Goal: Task Accomplishment & Management: Manage account settings

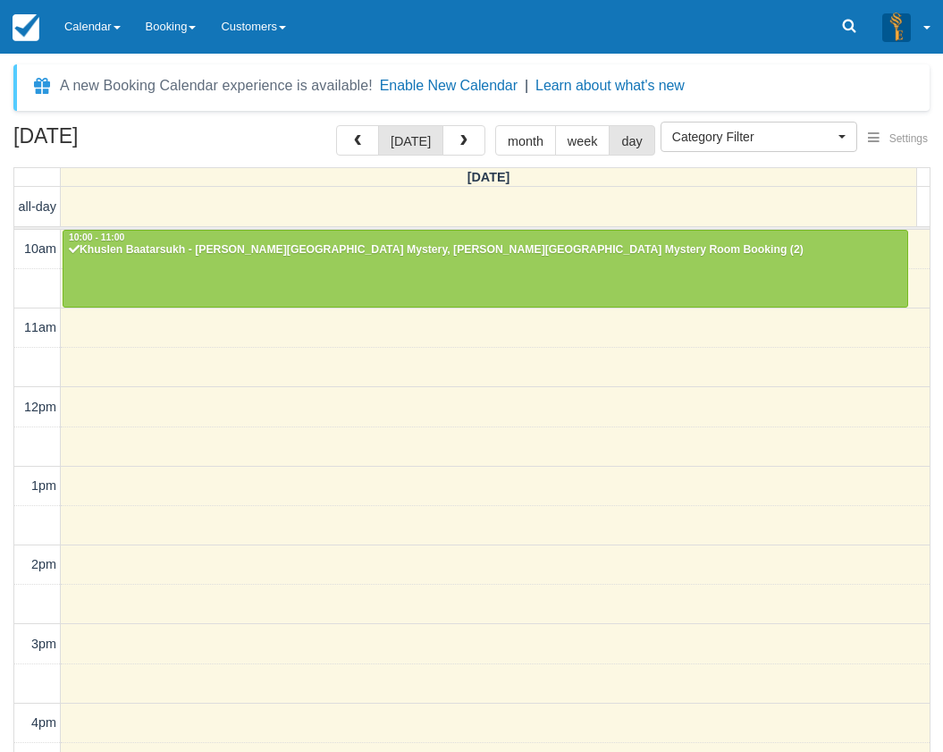
select select
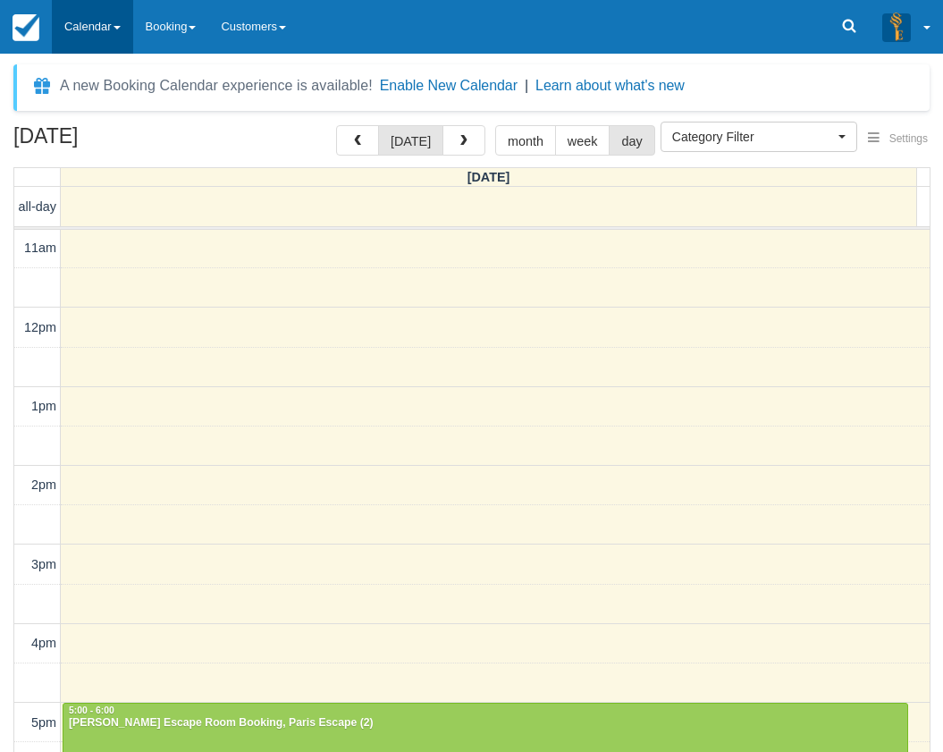
click at [98, 29] on link "Calendar" at bounding box center [92, 27] width 81 height 54
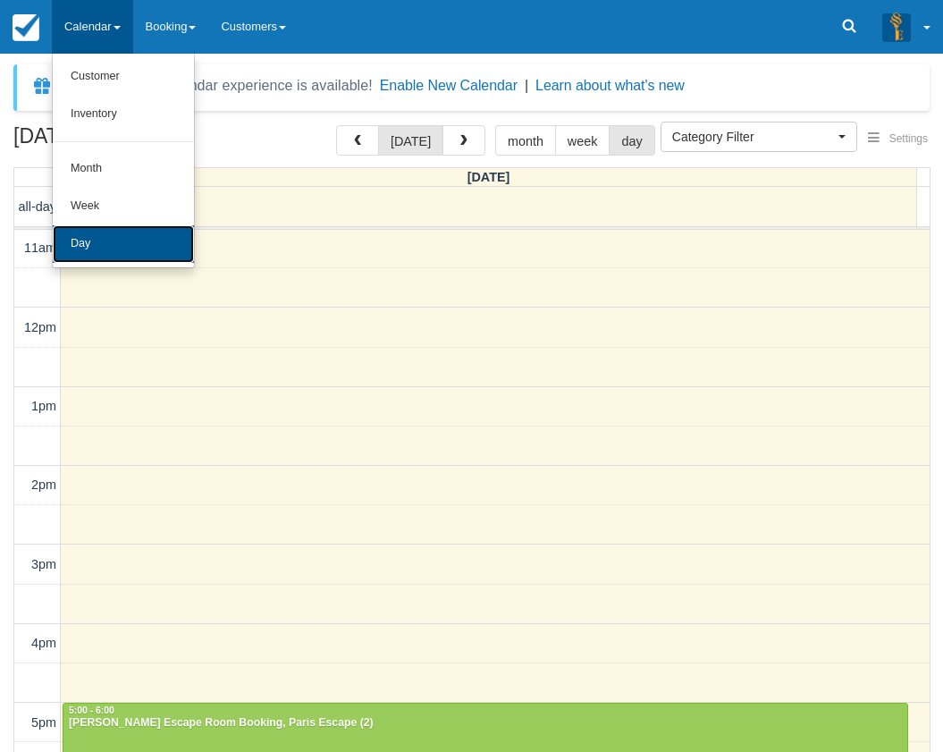
click at [152, 243] on link "Day" at bounding box center [123, 244] width 141 height 38
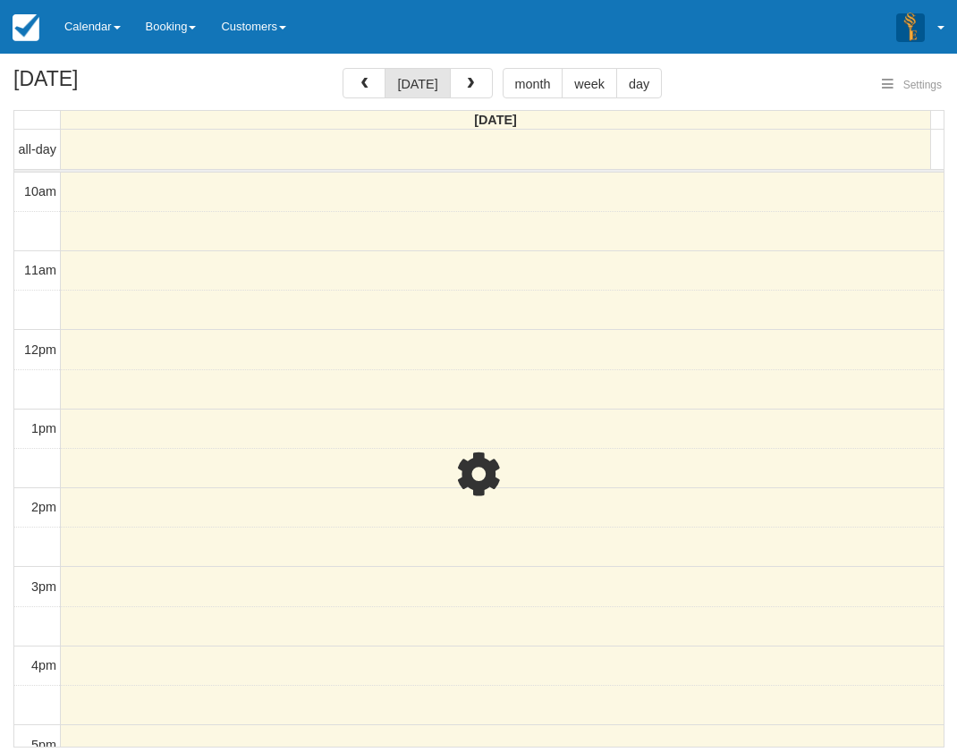
select select
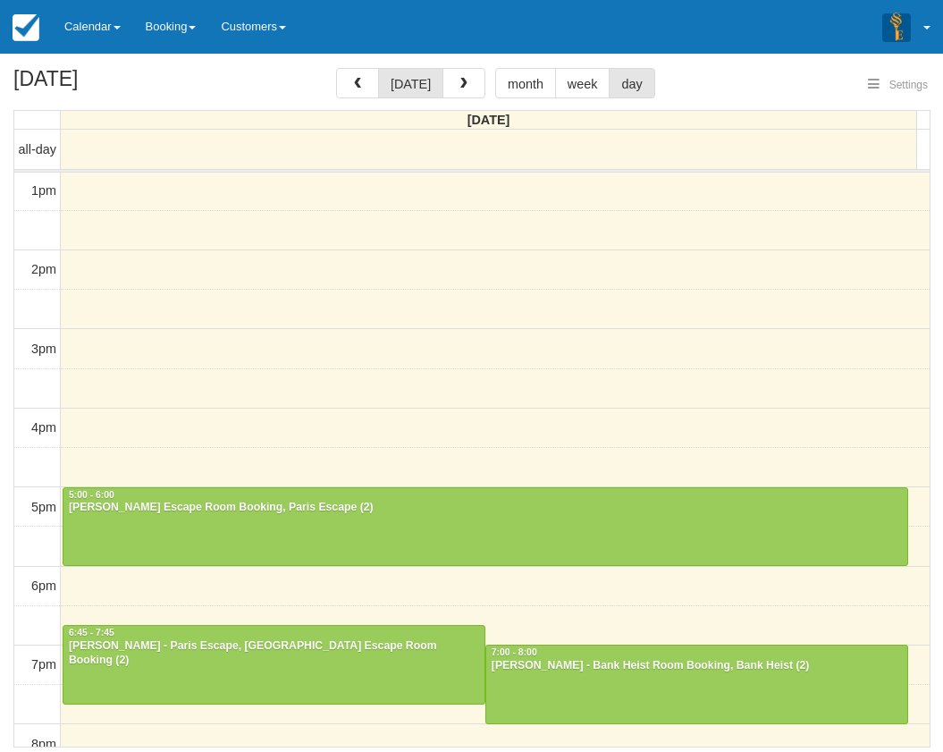
select select
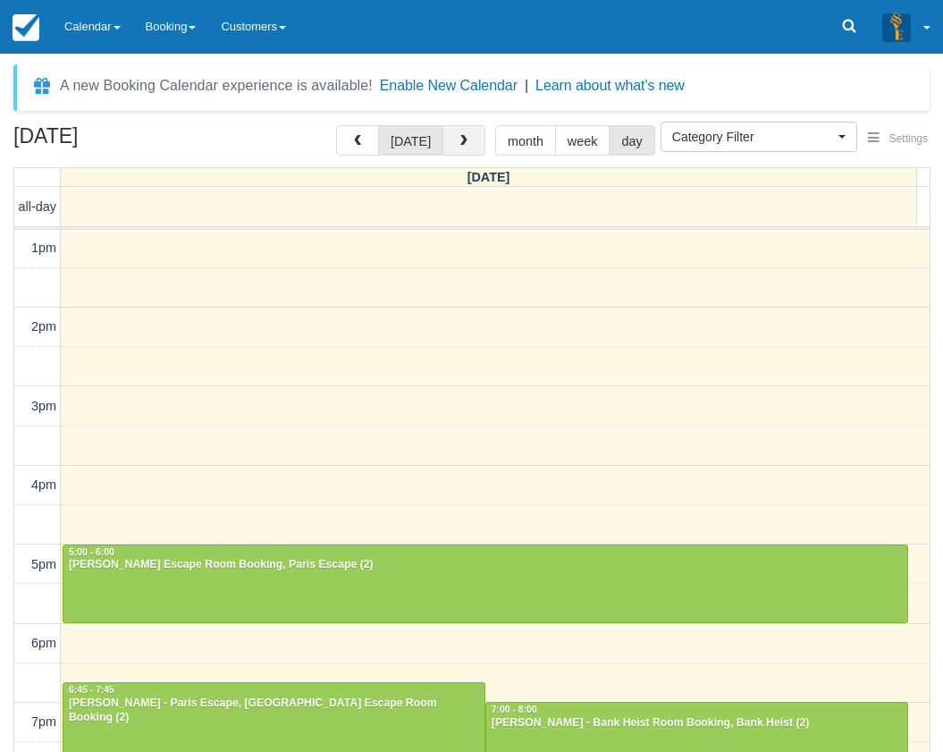
click at [458, 139] on span "button" at bounding box center [464, 141] width 13 height 13
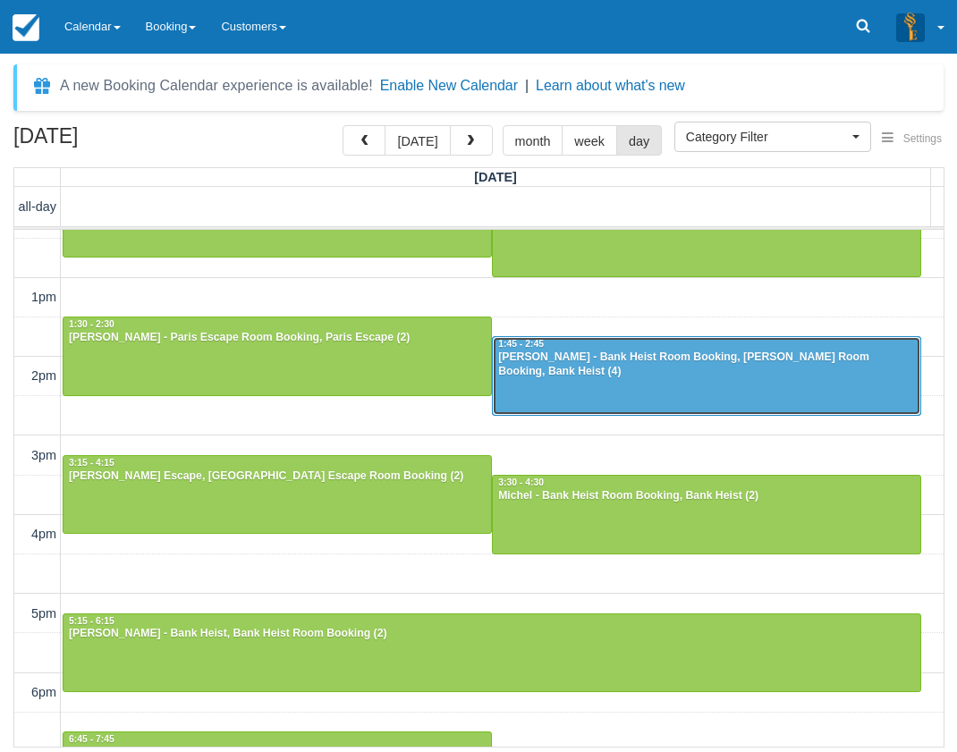
scroll to position [148, 0]
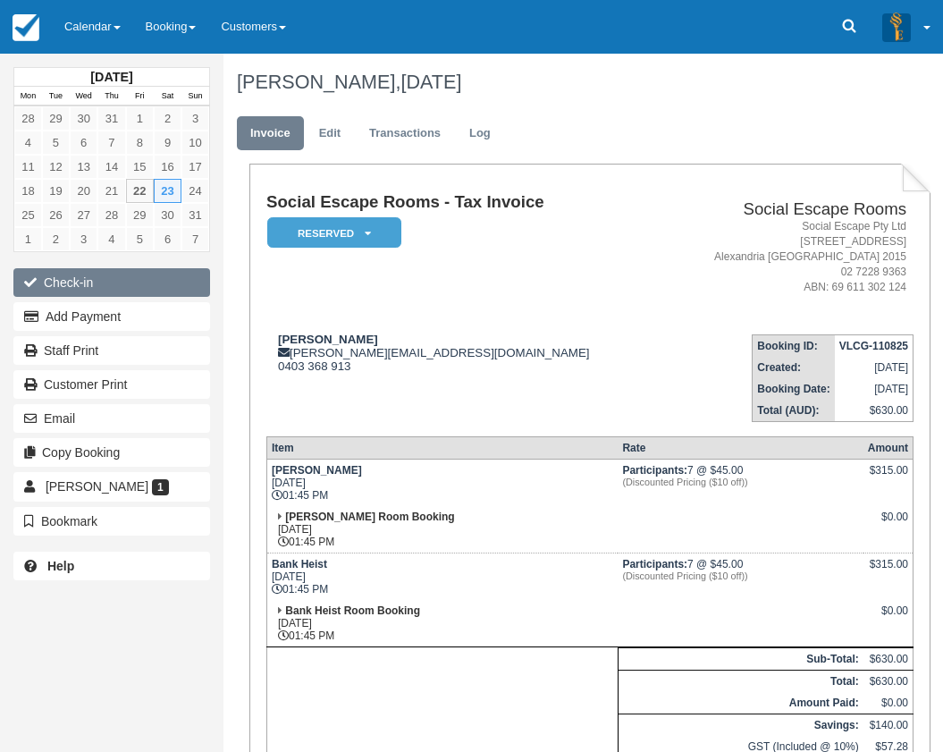
click at [170, 277] on button "Check-in" at bounding box center [111, 282] width 197 height 29
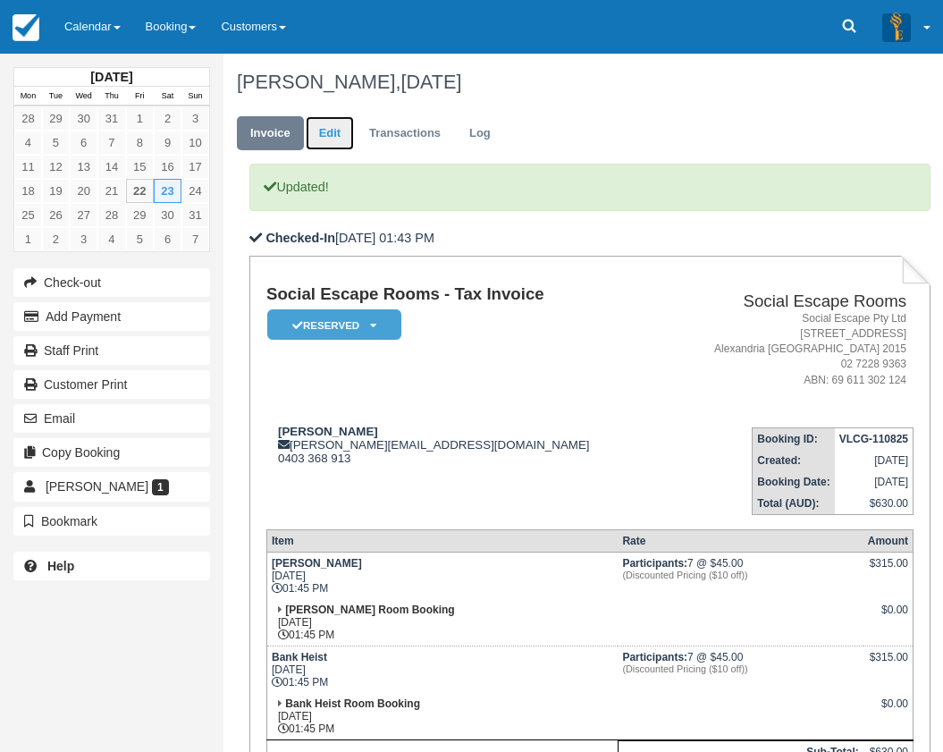
click at [327, 138] on link "Edit" at bounding box center [330, 133] width 48 height 35
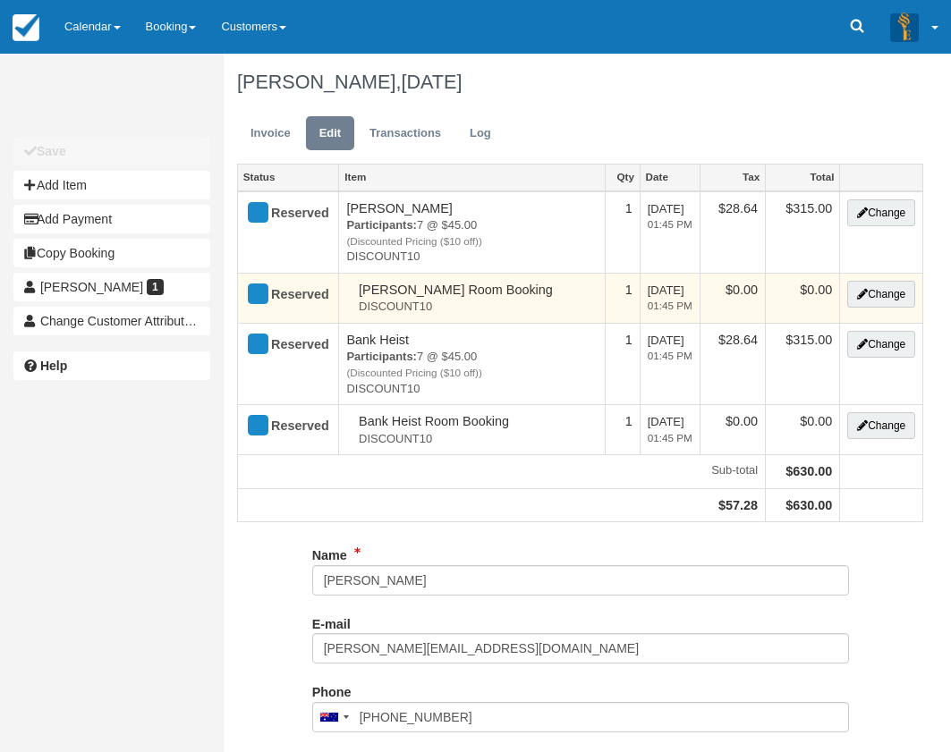
type input "0403 368 913"
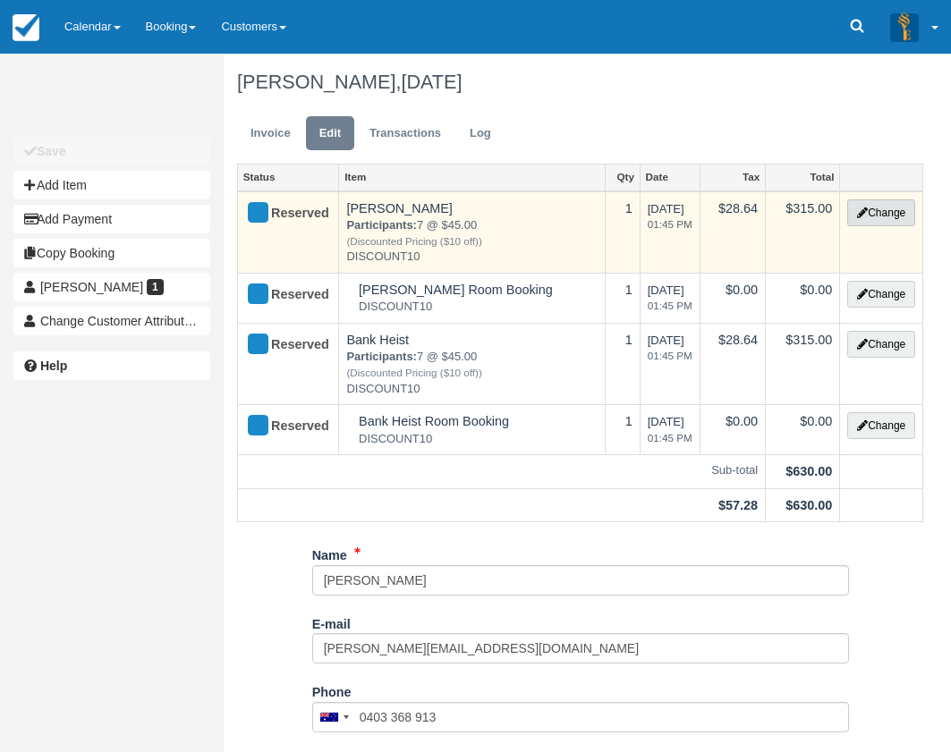
click at [877, 207] on button "Change" at bounding box center [881, 212] width 68 height 27
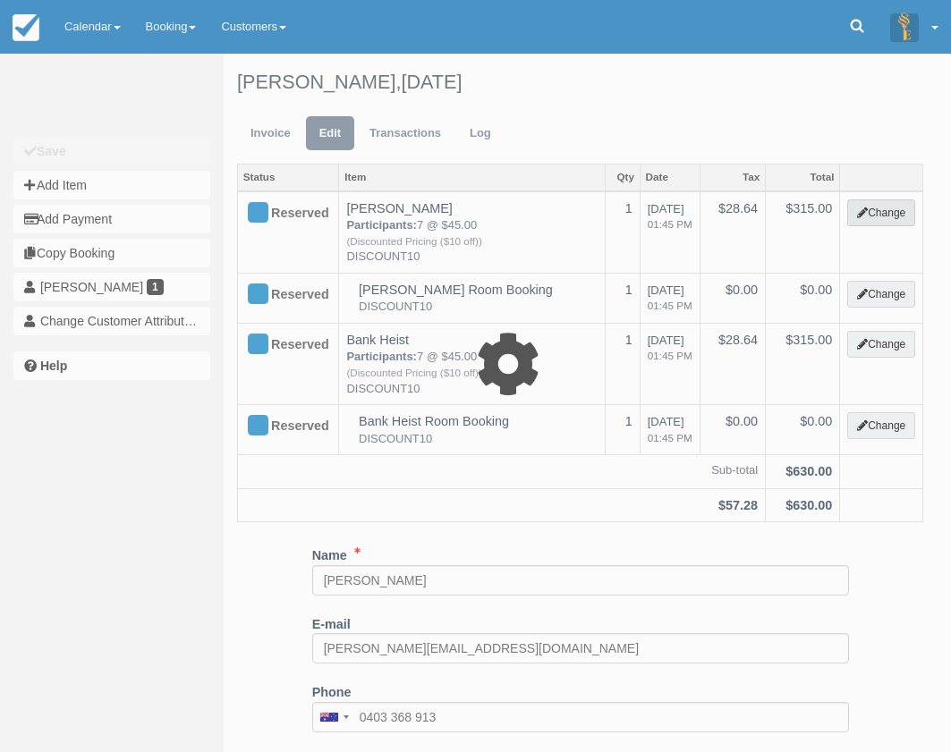
select select "2"
type input "315.00"
type input "DISCOUNT10"
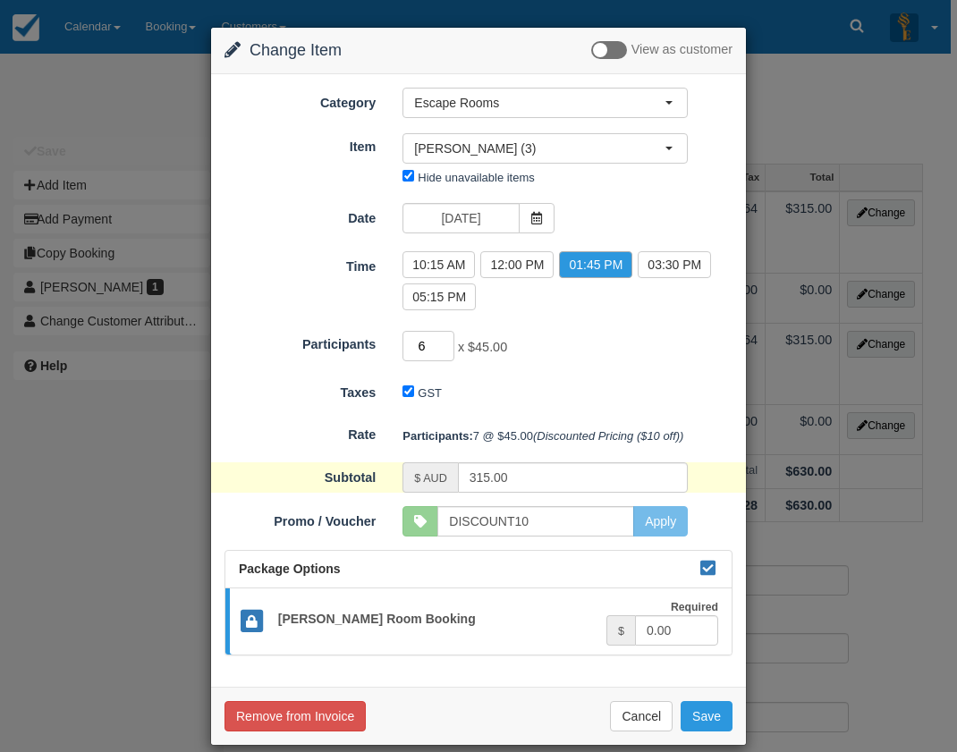
type input "6"
click at [446, 349] on input "6" at bounding box center [428, 346] width 52 height 30
type input "270.00"
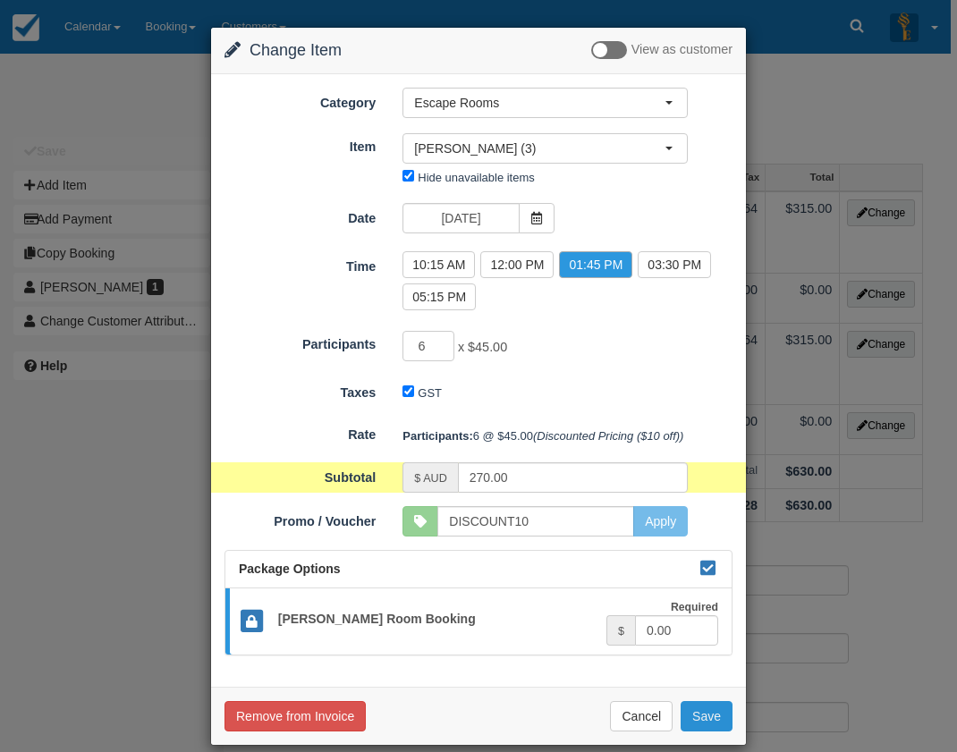
click at [705, 716] on button "Save" at bounding box center [707, 716] width 52 height 30
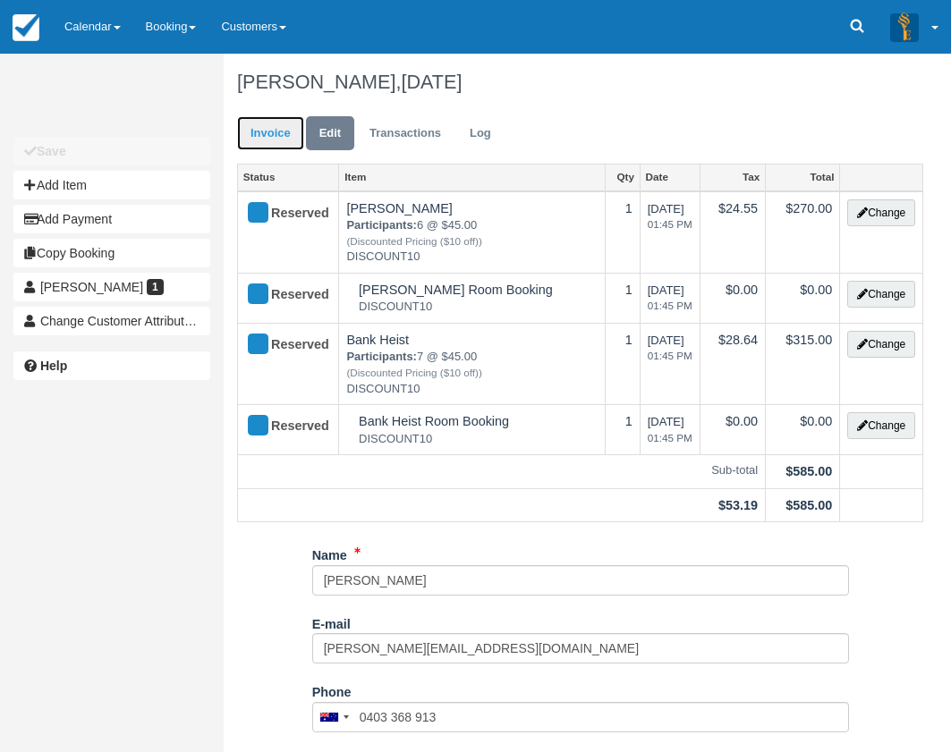
click at [275, 140] on link "Invoice" at bounding box center [270, 133] width 67 height 35
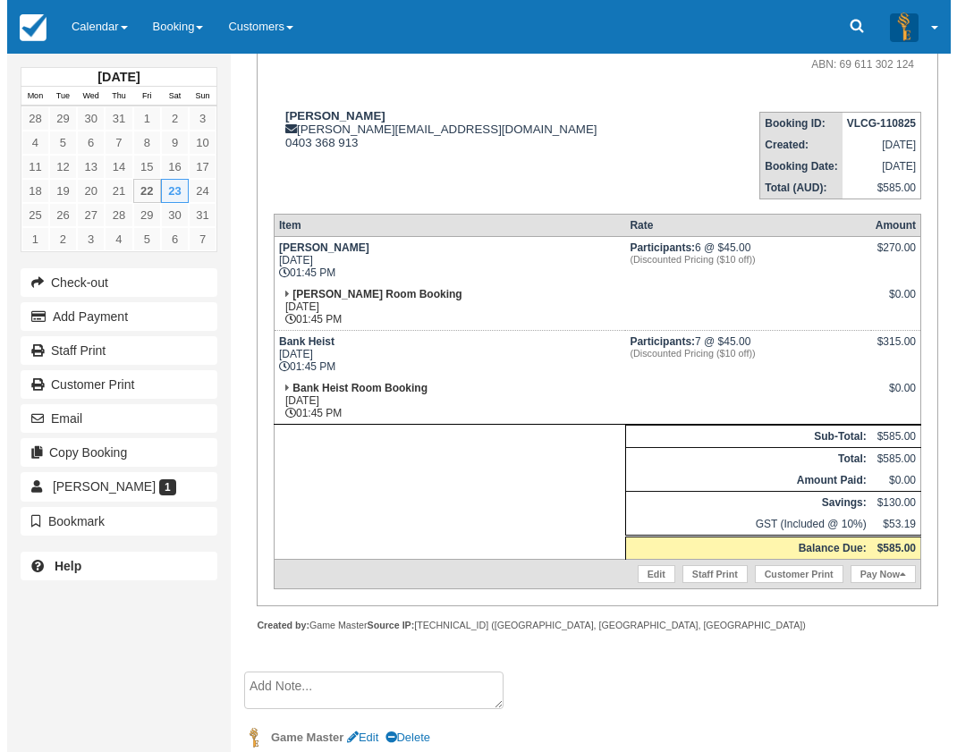
scroll to position [268, 0]
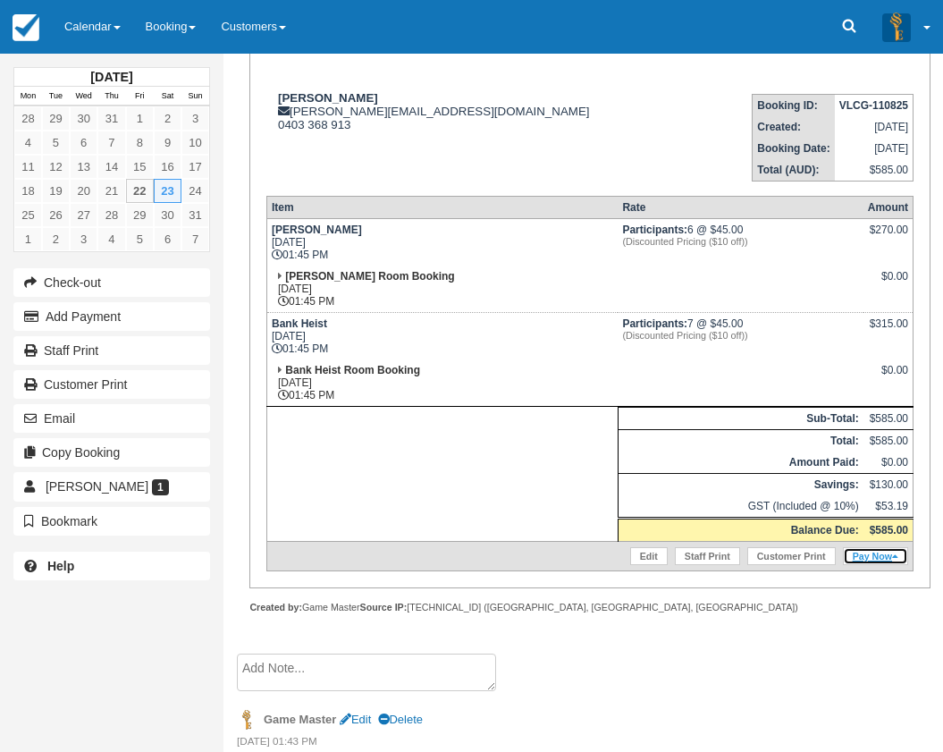
click at [871, 559] on link "Pay Now" at bounding box center [875, 556] width 65 height 18
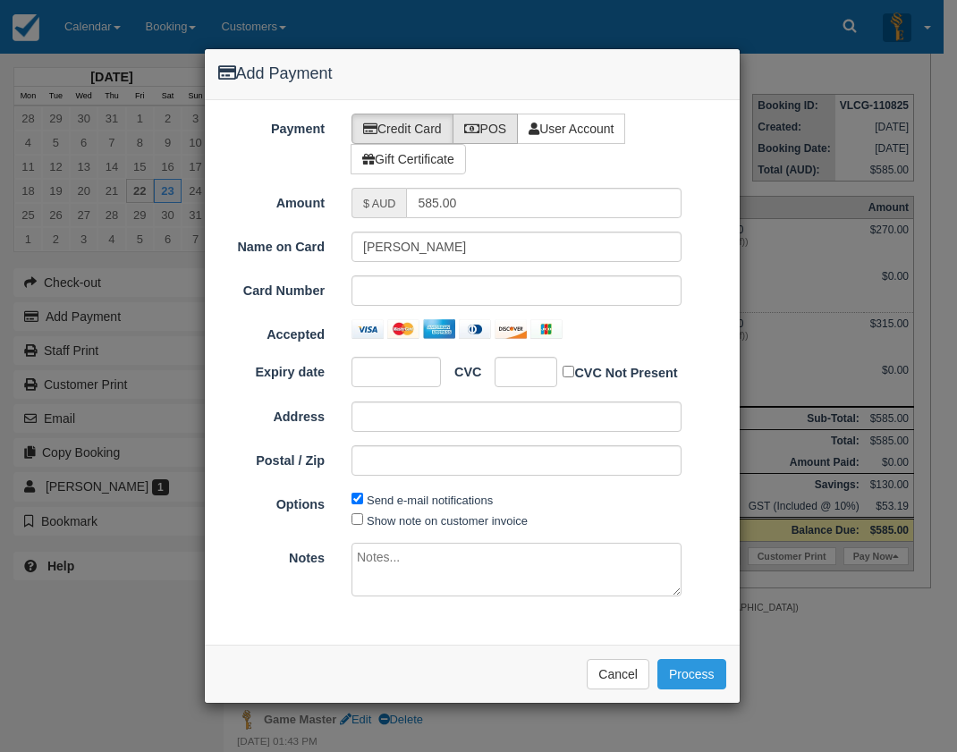
click at [467, 135] on label "POS" at bounding box center [485, 129] width 66 height 30
radio input "true"
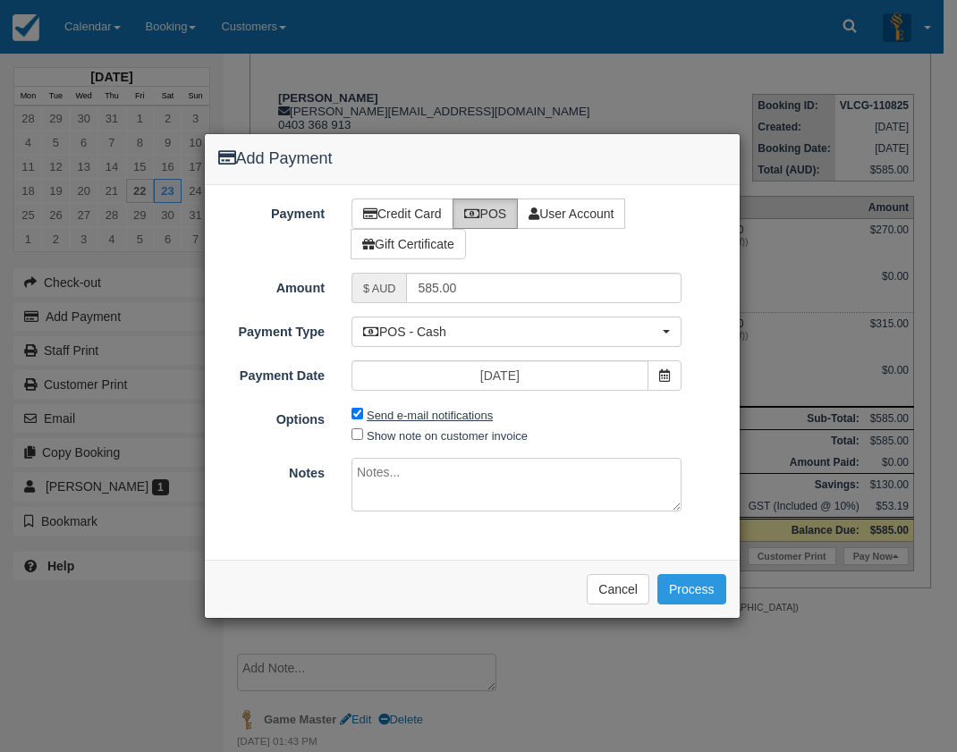
click at [425, 414] on label "Send e-mail notifications" at bounding box center [430, 415] width 126 height 13
click at [363, 414] on input "Send e-mail notifications" at bounding box center [357, 414] width 12 height 12
checkbox input "false"
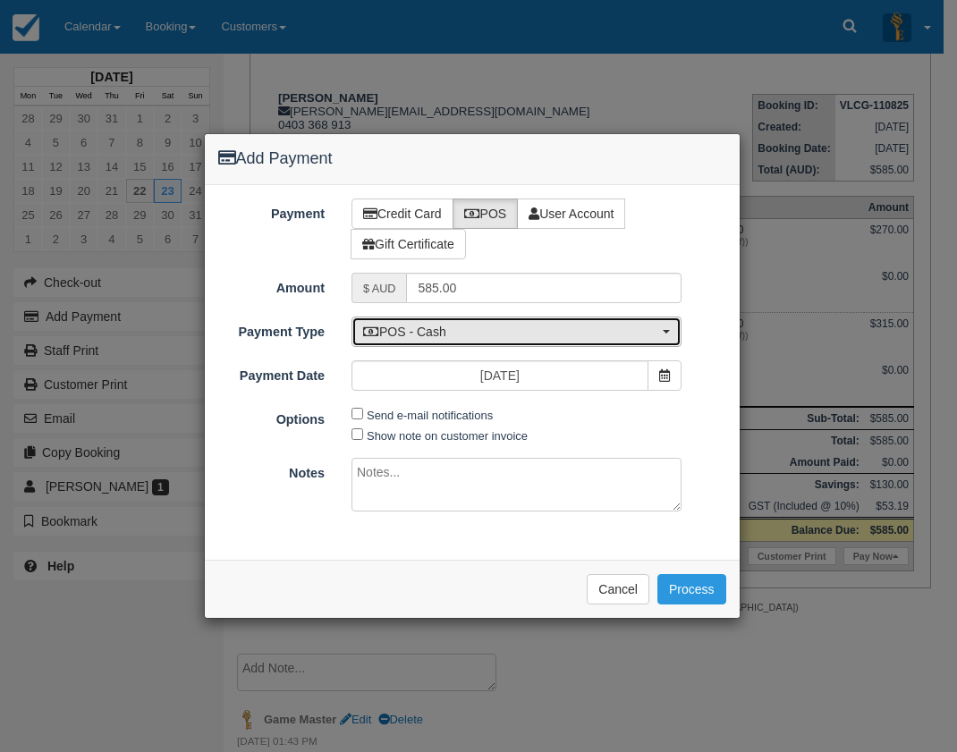
click at [454, 334] on span "POS - Cash" at bounding box center [510, 332] width 295 height 18
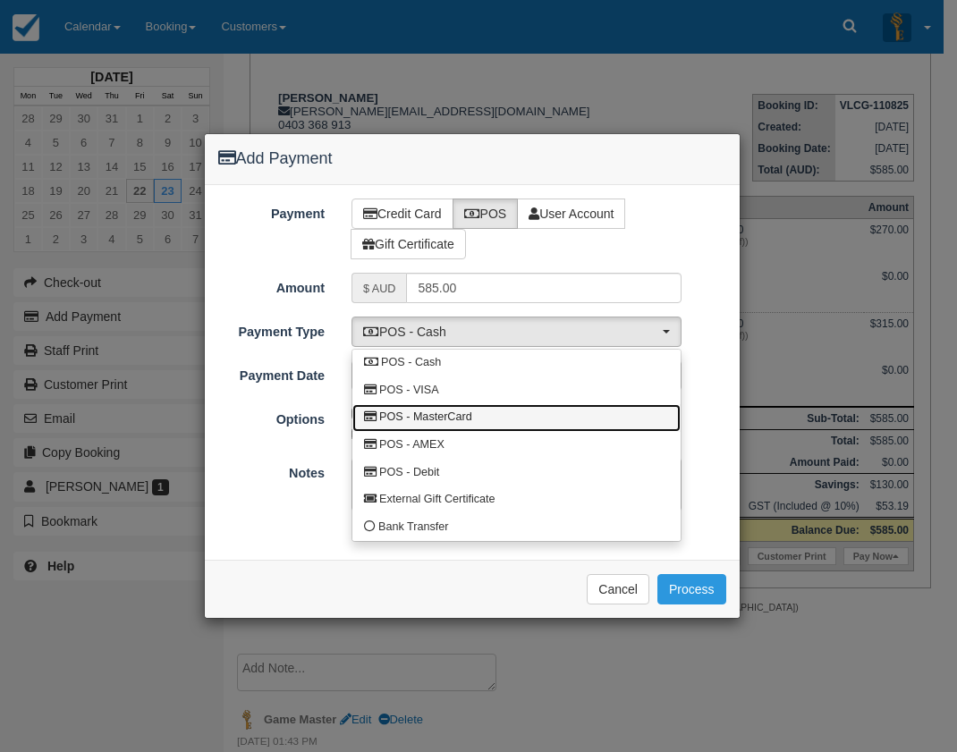
click at [478, 417] on link "POS - MasterCard" at bounding box center [516, 418] width 328 height 28
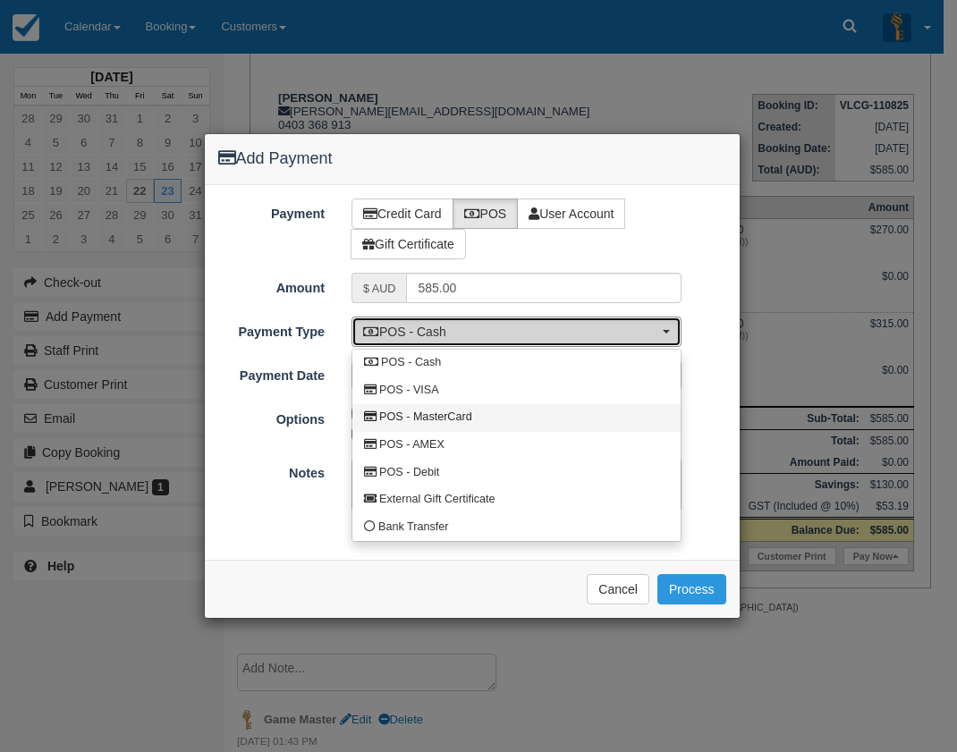
select select "MC"
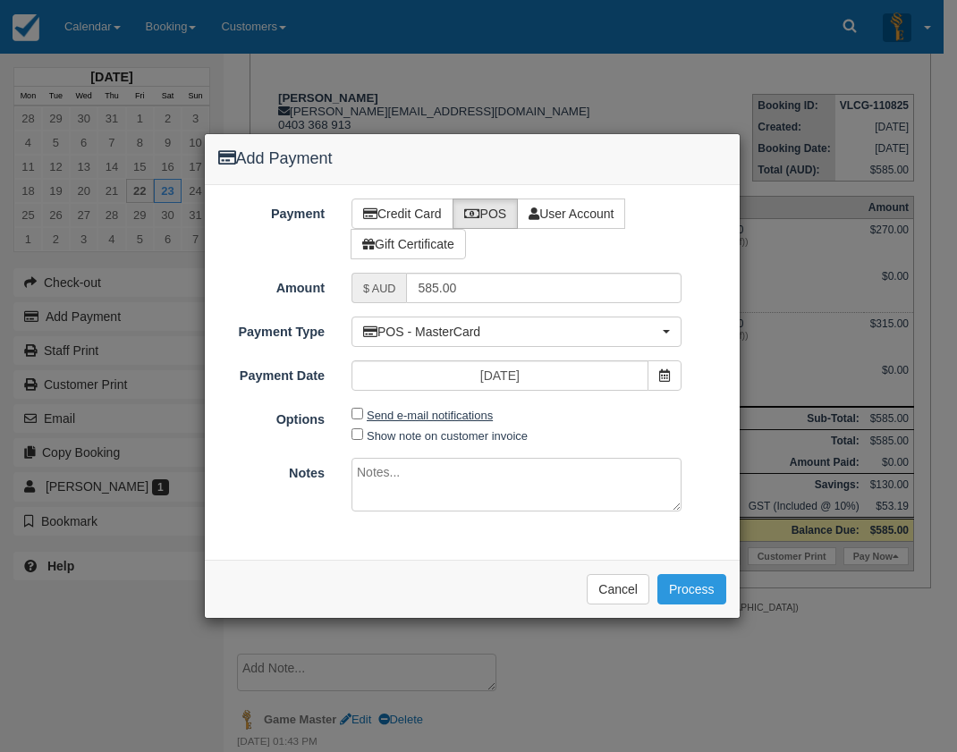
click at [460, 412] on label "Send e-mail notifications" at bounding box center [430, 415] width 126 height 13
click at [363, 412] on input "Send e-mail notifications" at bounding box center [357, 414] width 12 height 12
checkbox input "true"
click at [700, 586] on button "Process" at bounding box center [691, 589] width 69 height 30
